Goal: Find specific page/section: Find specific page/section

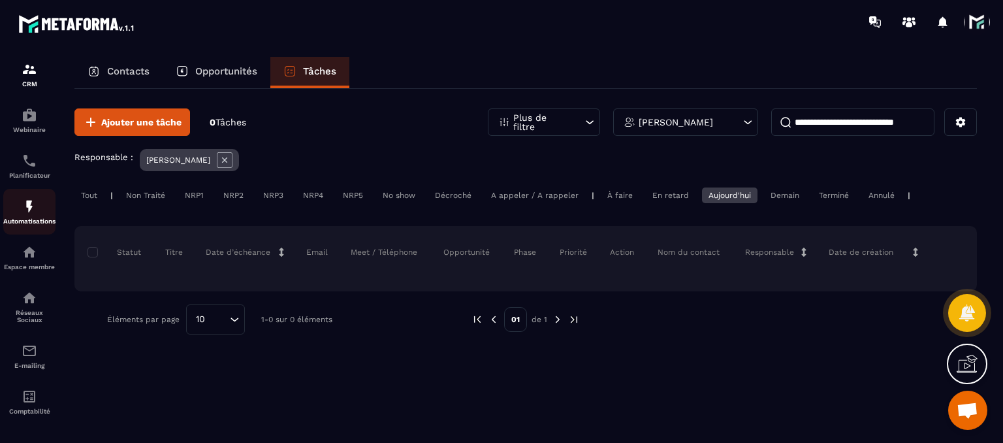
scroll to position [114, 0]
click at [35, 362] on p "E-mailing" at bounding box center [29, 361] width 52 height 7
click at [26, 343] on img at bounding box center [30, 348] width 16 height 16
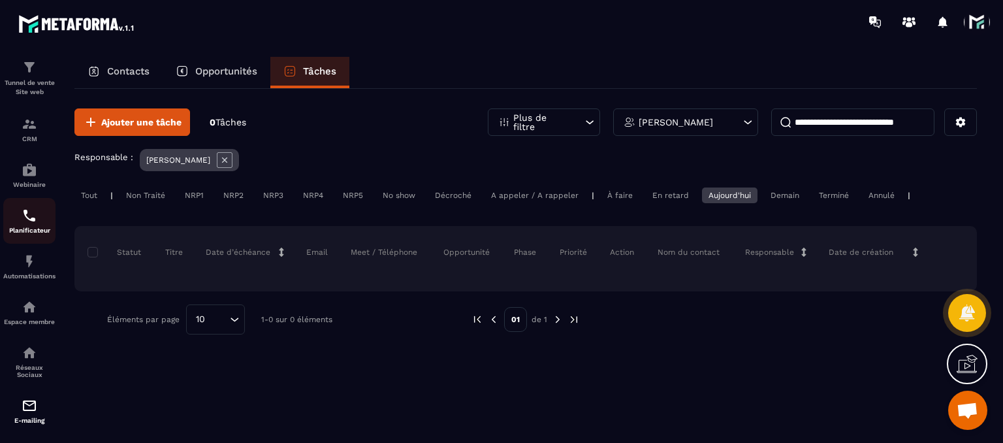
scroll to position [0, 0]
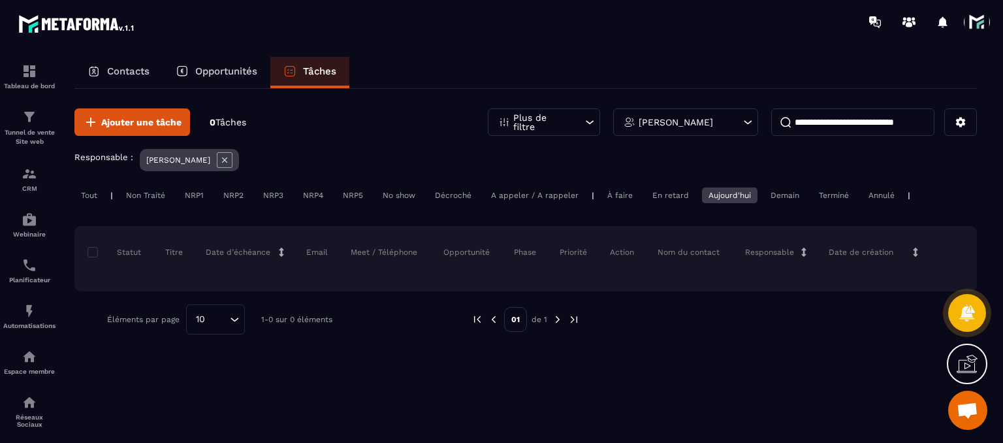
click at [128, 82] on div "Contacts" at bounding box center [118, 72] width 88 height 31
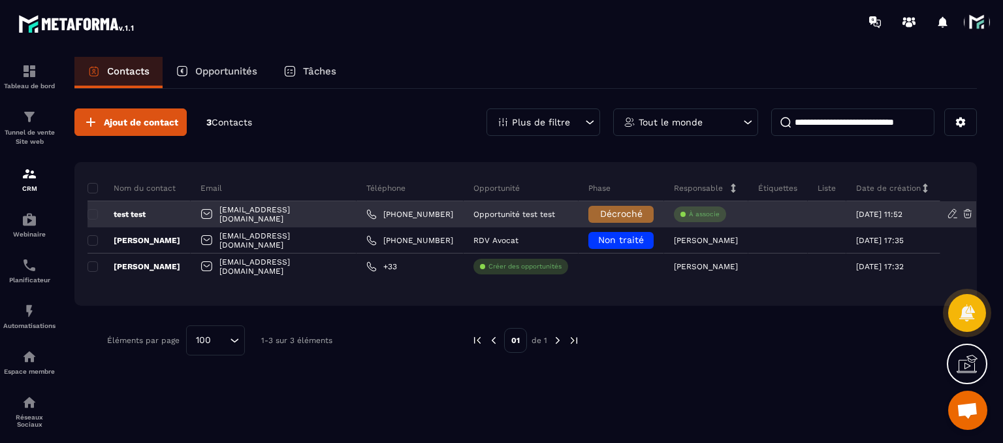
click at [127, 210] on p "test test" at bounding box center [116, 214] width 58 height 10
click at [131, 217] on p "test test" at bounding box center [116, 214] width 58 height 10
click at [131, 214] on p "test test" at bounding box center [116, 214] width 58 height 10
click at [245, 212] on div "[EMAIL_ADDRESS][DOMAIN_NAME]" at bounding box center [274, 214] width 166 height 26
